Goal: Task Accomplishment & Management: Complete application form

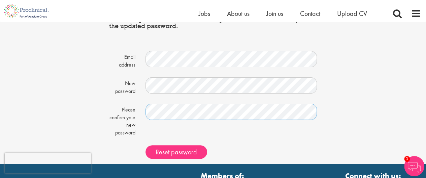
scroll to position [45, 0]
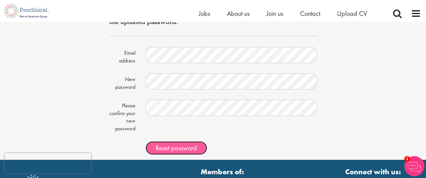
click at [181, 145] on span "Reset password" at bounding box center [176, 147] width 41 height 9
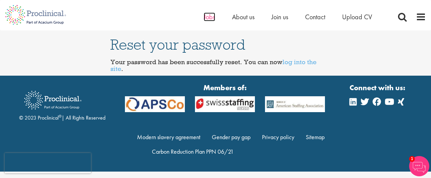
click at [207, 17] on span "Jobs" at bounding box center [209, 16] width 11 height 9
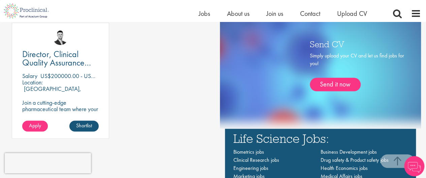
scroll to position [360, 0]
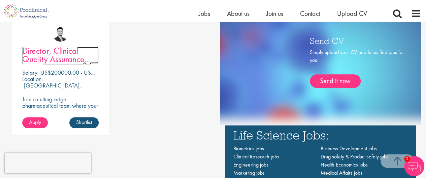
click at [49, 58] on span "Director, Clinical Quality Assurance (GCP)" at bounding box center [56, 59] width 69 height 28
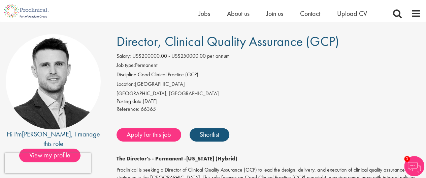
scroll to position [54, 0]
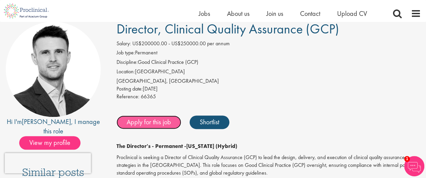
click at [154, 122] on link "Apply for this job" at bounding box center [149, 121] width 65 height 13
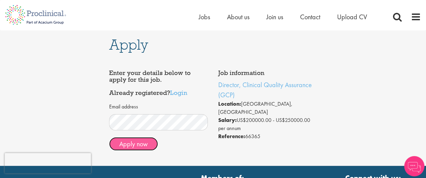
click at [141, 142] on button "Apply now" at bounding box center [133, 143] width 49 height 13
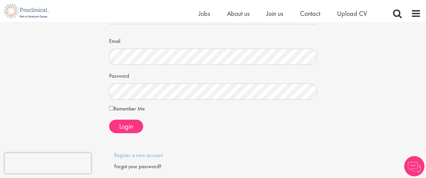
scroll to position [47, 0]
click at [127, 123] on span "Login" at bounding box center [126, 125] width 14 height 9
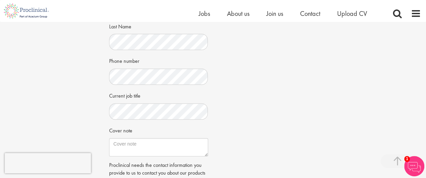
scroll to position [308, 0]
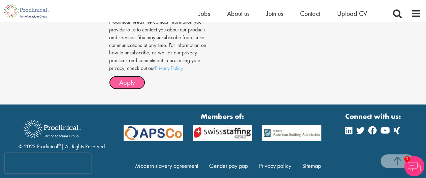
click at [118, 89] on button "Apply" at bounding box center [127, 81] width 36 height 13
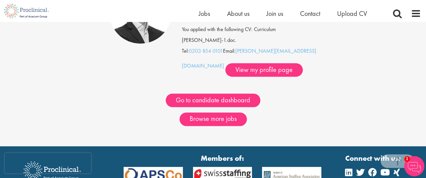
scroll to position [106, 0]
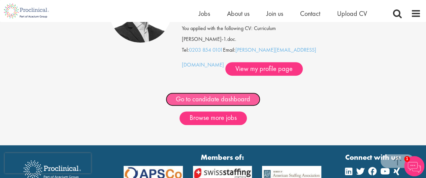
click at [234, 101] on link "Go to candidate dashboard" at bounding box center [213, 98] width 95 height 13
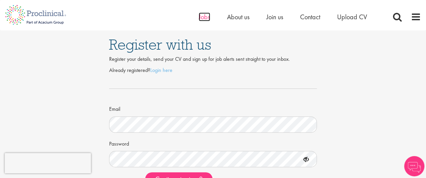
click at [204, 18] on span "Jobs" at bounding box center [204, 16] width 11 height 9
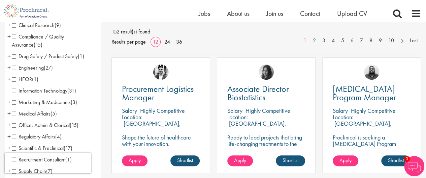
scroll to position [93, 0]
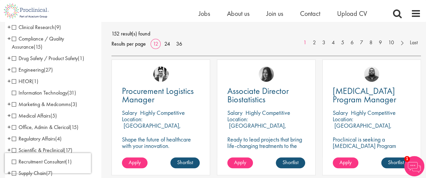
click at [54, 39] on span "Compliance / Quality Assurance" at bounding box center [38, 42] width 52 height 15
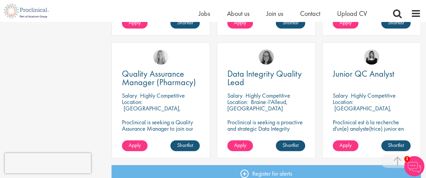
scroll to position [481, 0]
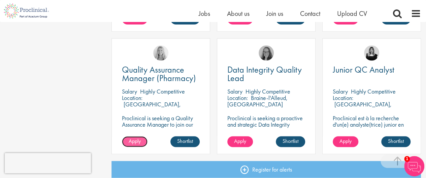
click at [132, 140] on span "Apply" at bounding box center [135, 140] width 12 height 7
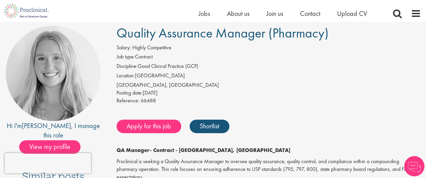
scroll to position [51, 0]
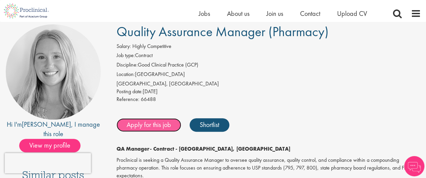
click at [148, 124] on link "Apply for this job" at bounding box center [149, 124] width 65 height 13
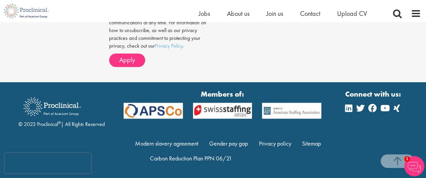
scroll to position [506, 0]
click at [132, 62] on span "Apply" at bounding box center [127, 59] width 16 height 9
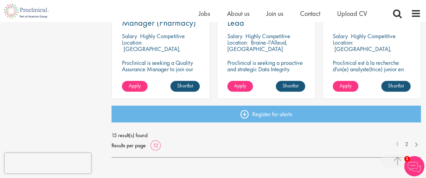
scroll to position [539, 0]
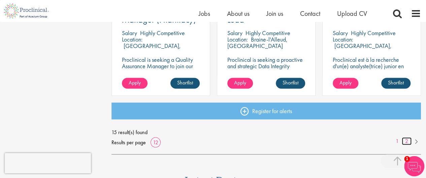
click at [409, 137] on link "2" at bounding box center [407, 141] width 10 height 8
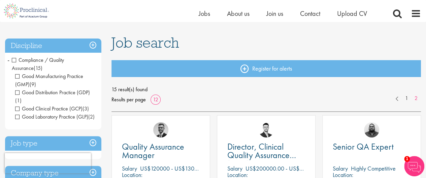
scroll to position [30, 0]
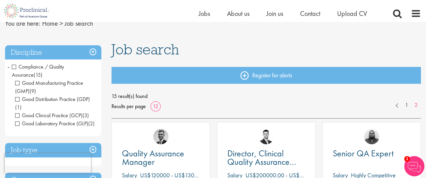
drag, startPoint x: 415, startPoint y: 42, endPoint x: 410, endPoint y: 32, distance: 11.2
click at [14, 69] on span "Compliance / Quality Assurance" at bounding box center [38, 70] width 52 height 15
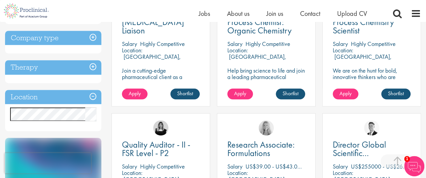
scroll to position [298, 0]
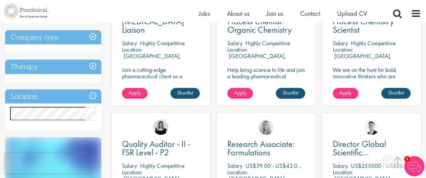
scroll to position [293, 0]
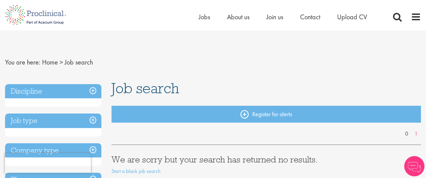
scroll to position [32, 0]
